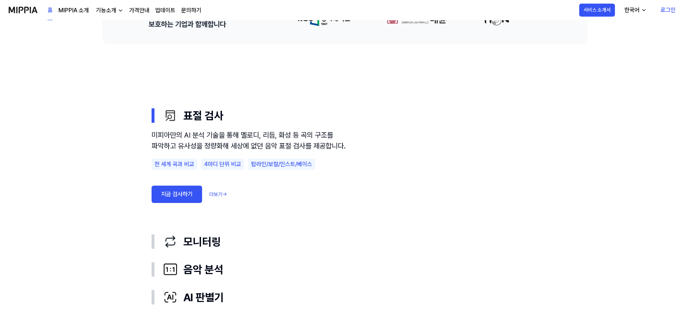
scroll to position [361, 0]
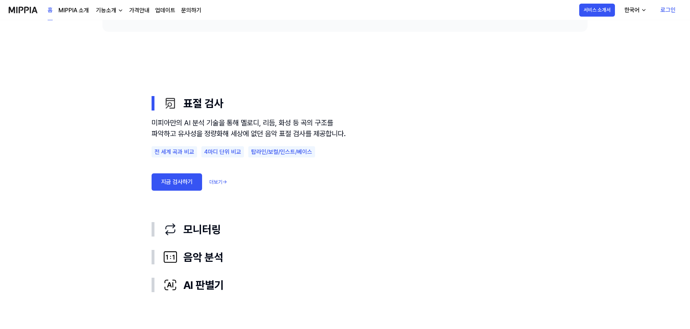
click at [219, 186] on link "더보기 →" at bounding box center [218, 182] width 18 height 8
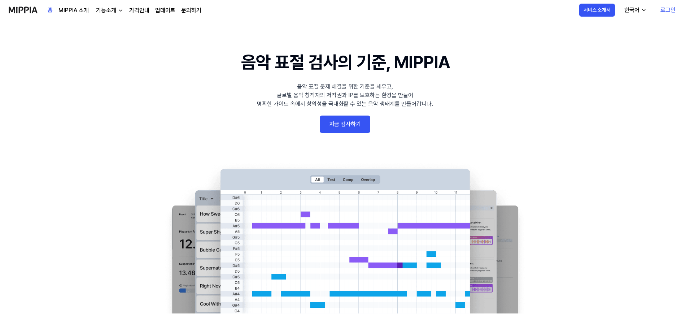
scroll to position [361, 0]
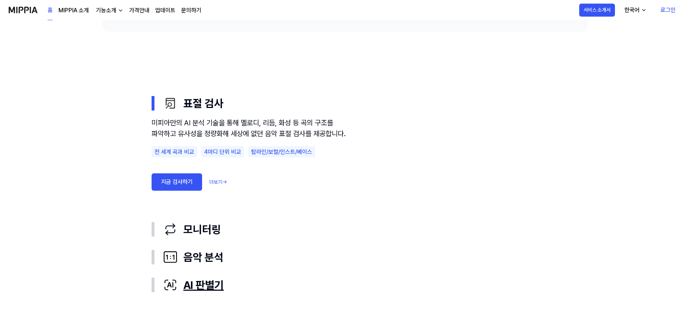
click at [193, 284] on div "AI 판별기" at bounding box center [350, 285] width 375 height 16
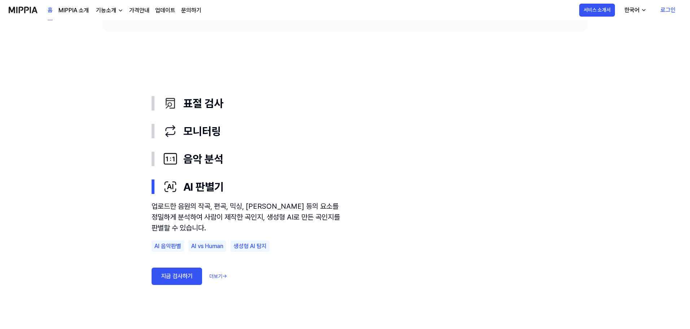
click at [217, 277] on link "더보기 →" at bounding box center [218, 276] width 18 height 8
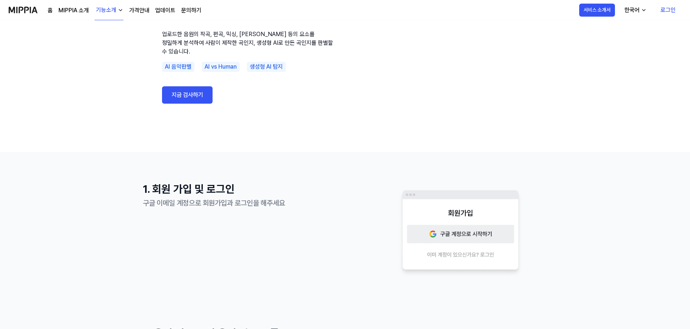
scroll to position [144, 0]
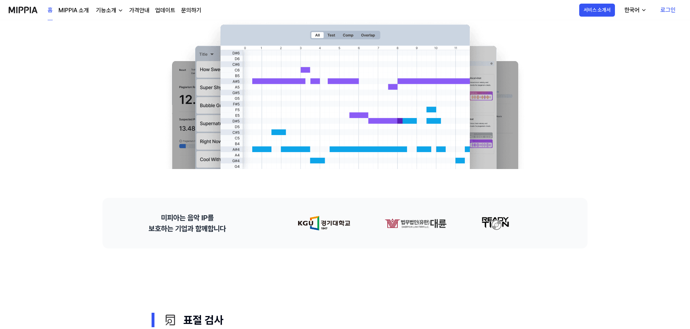
scroll to position [361, 0]
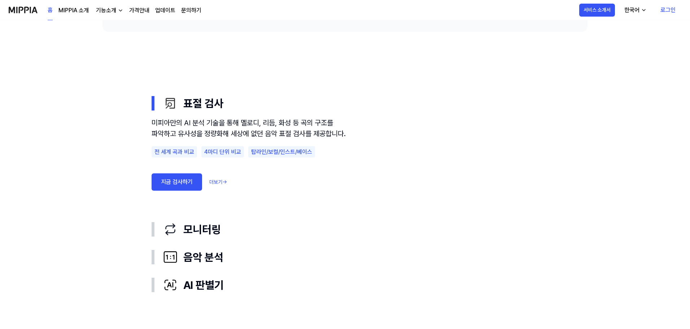
drag, startPoint x: 179, startPoint y: 191, endPoint x: 183, endPoint y: 191, distance: 3.7
click at [179, 191] on link "지금 검사하기" at bounding box center [177, 181] width 51 height 17
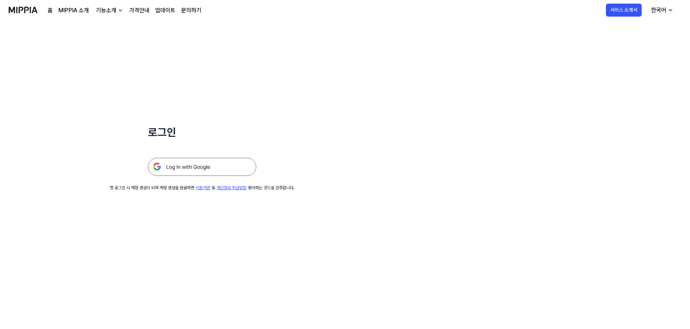
scroll to position [361, 0]
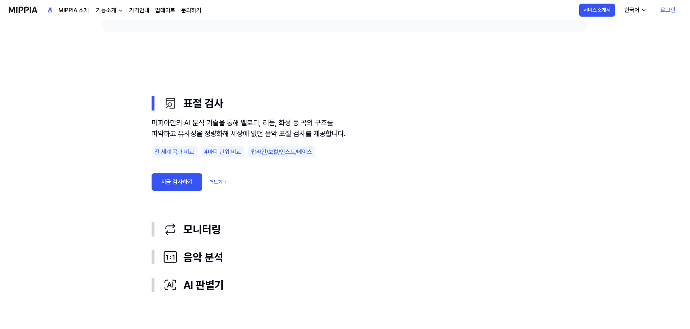
click at [219, 186] on link "더보기 →" at bounding box center [218, 182] width 18 height 8
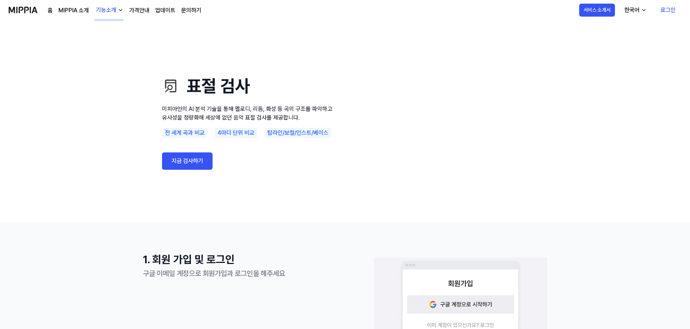
click at [48, 10] on link "홈" at bounding box center [50, 10] width 5 height 9
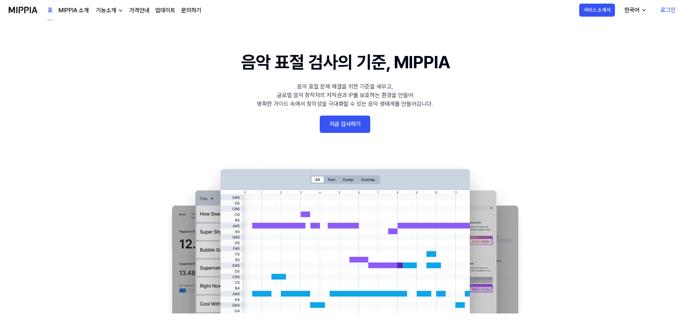
click at [75, 10] on link "MIPPIA 소개" at bounding box center [73, 10] width 30 height 9
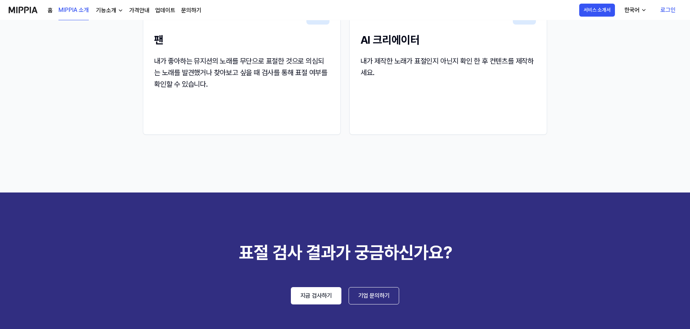
scroll to position [1010, 0]
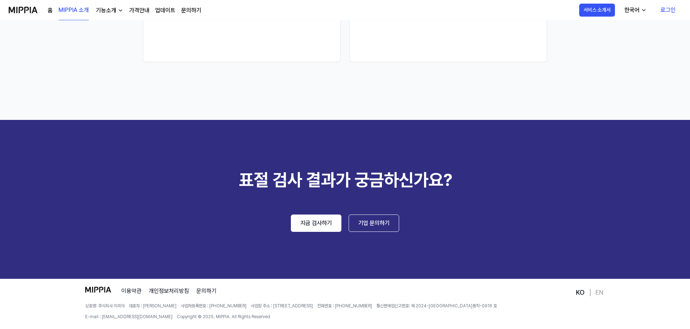
click at [306, 226] on link "지금 검사하기" at bounding box center [316, 222] width 51 height 17
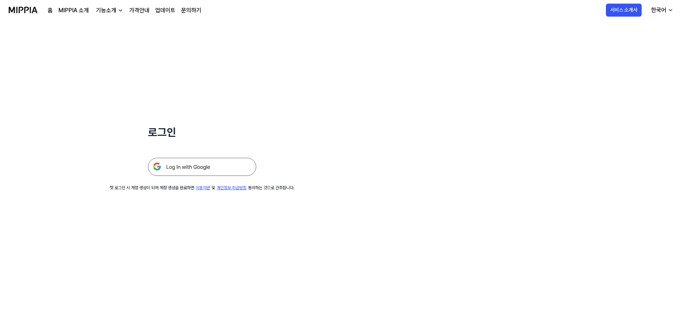
click at [193, 168] on img at bounding box center [202, 167] width 108 height 18
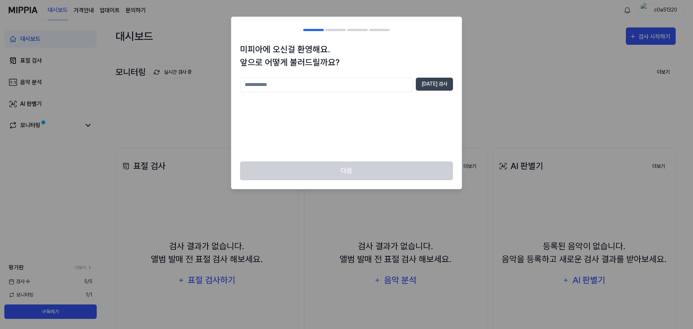
click at [276, 89] on input "text" at bounding box center [326, 85] width 173 height 14
type input "*"
type input "****"
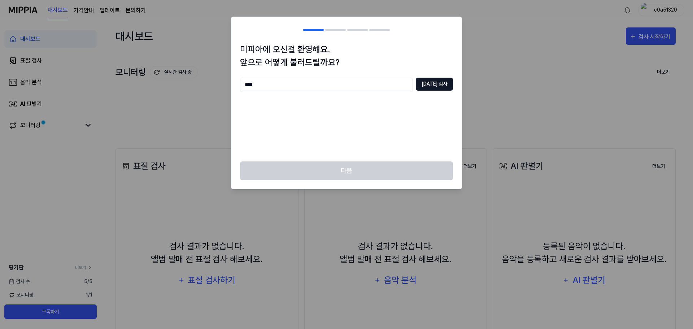
click at [425, 78] on button "중복 검사" at bounding box center [434, 84] width 37 height 13
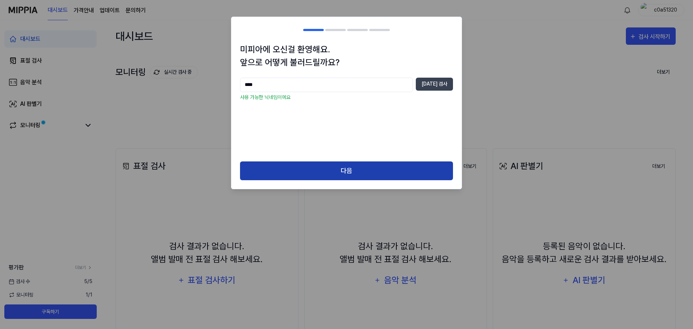
click at [353, 179] on button "다음" at bounding box center [346, 170] width 213 height 19
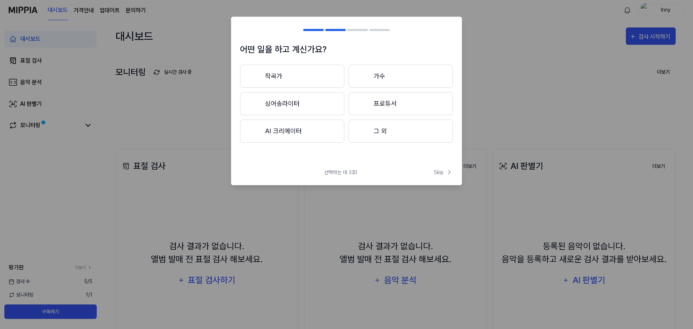
click at [276, 133] on button "AI 크리에이터" at bounding box center [292, 130] width 104 height 23
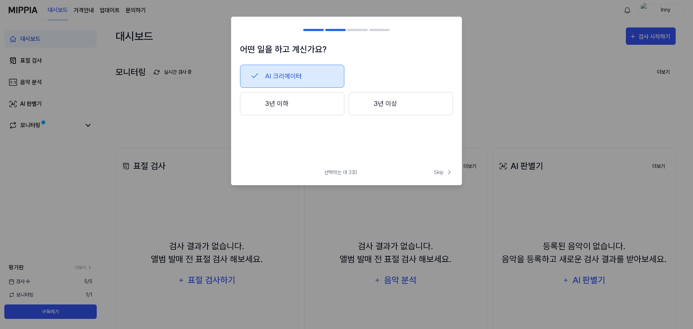
click at [276, 104] on button "3년 이하" at bounding box center [292, 103] width 104 height 23
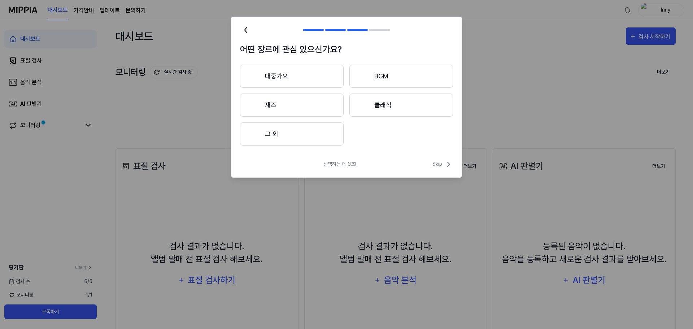
click at [274, 75] on button "대중가요" at bounding box center [292, 76] width 104 height 23
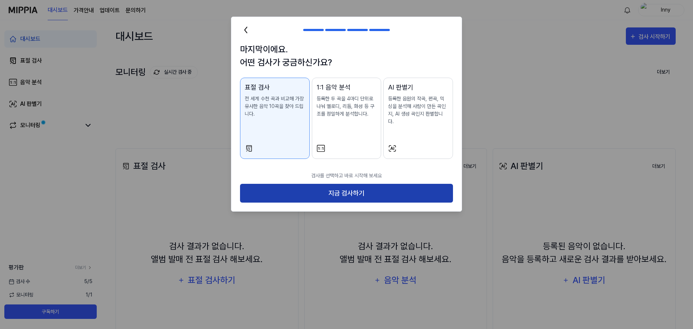
click at [338, 189] on button "지금 검사하기" at bounding box center [346, 193] width 213 height 19
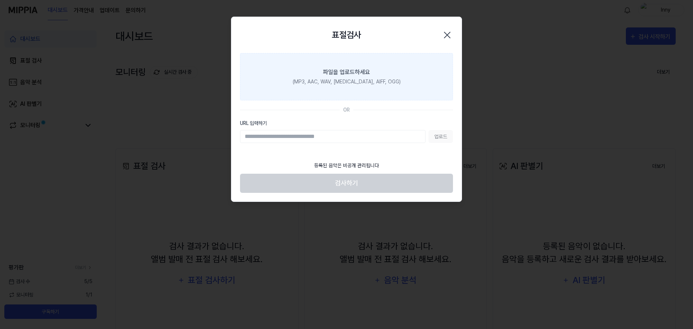
click at [340, 72] on div "파일을 업로드하세요" at bounding box center [346, 72] width 47 height 9
click at [0, 0] on input "파일을 업로드하세요 (MP3, AAC, WAV, FLAC, AIFF, OGG)" at bounding box center [0, 0] width 0 height 0
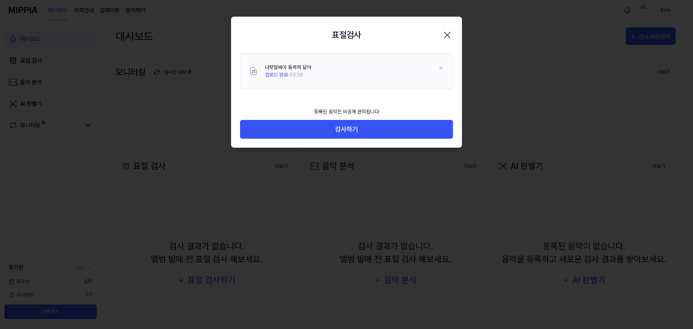
click at [287, 135] on button "검사하기" at bounding box center [346, 129] width 213 height 19
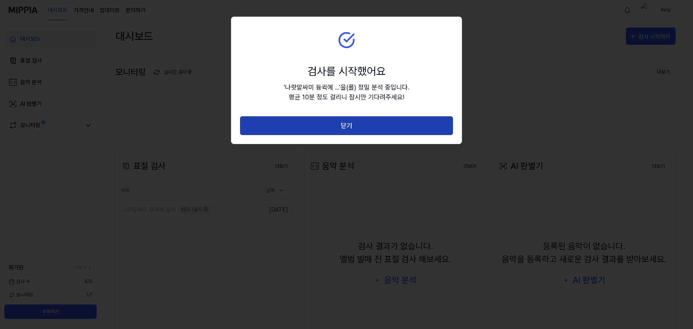
click at [352, 123] on button "닫기" at bounding box center [346, 125] width 213 height 19
